Goal: Entertainment & Leisure: Browse casually

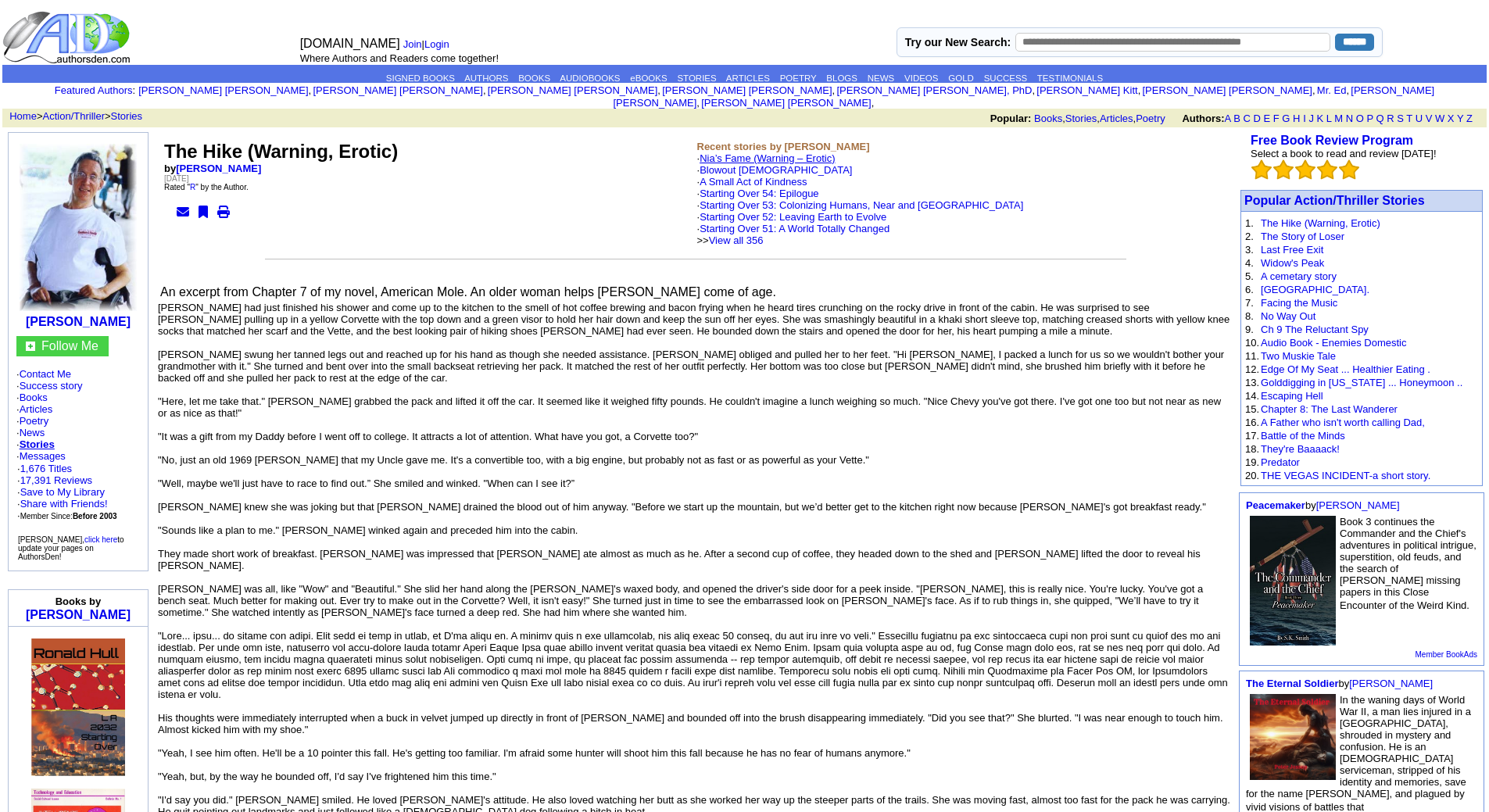
click at [741, 153] on link "Nia’s Fame (Warning – Erotic)" at bounding box center [767, 158] width 135 height 12
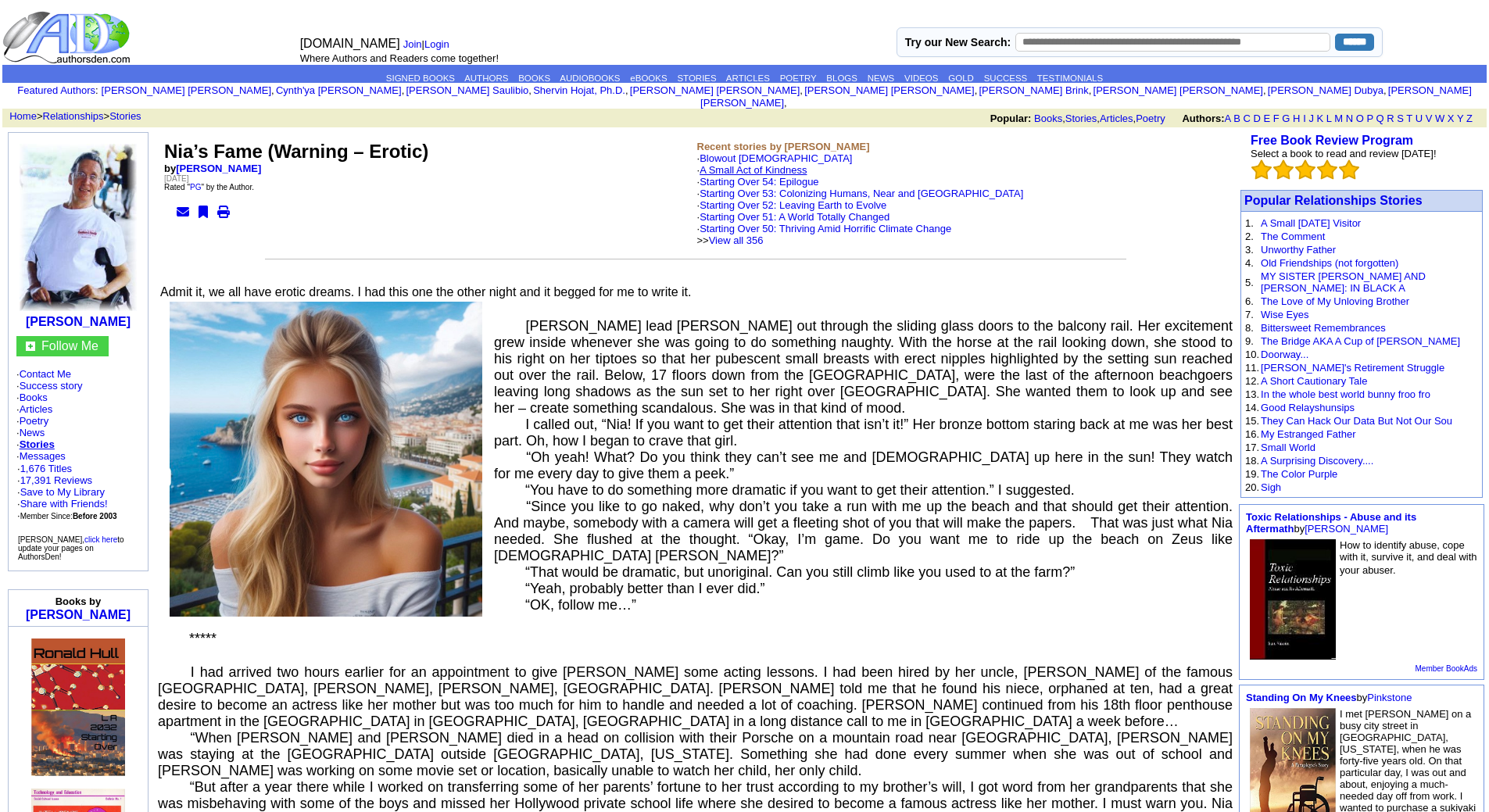
click at [750, 164] on link "A Small Act of Kindness" at bounding box center [753, 170] width 107 height 12
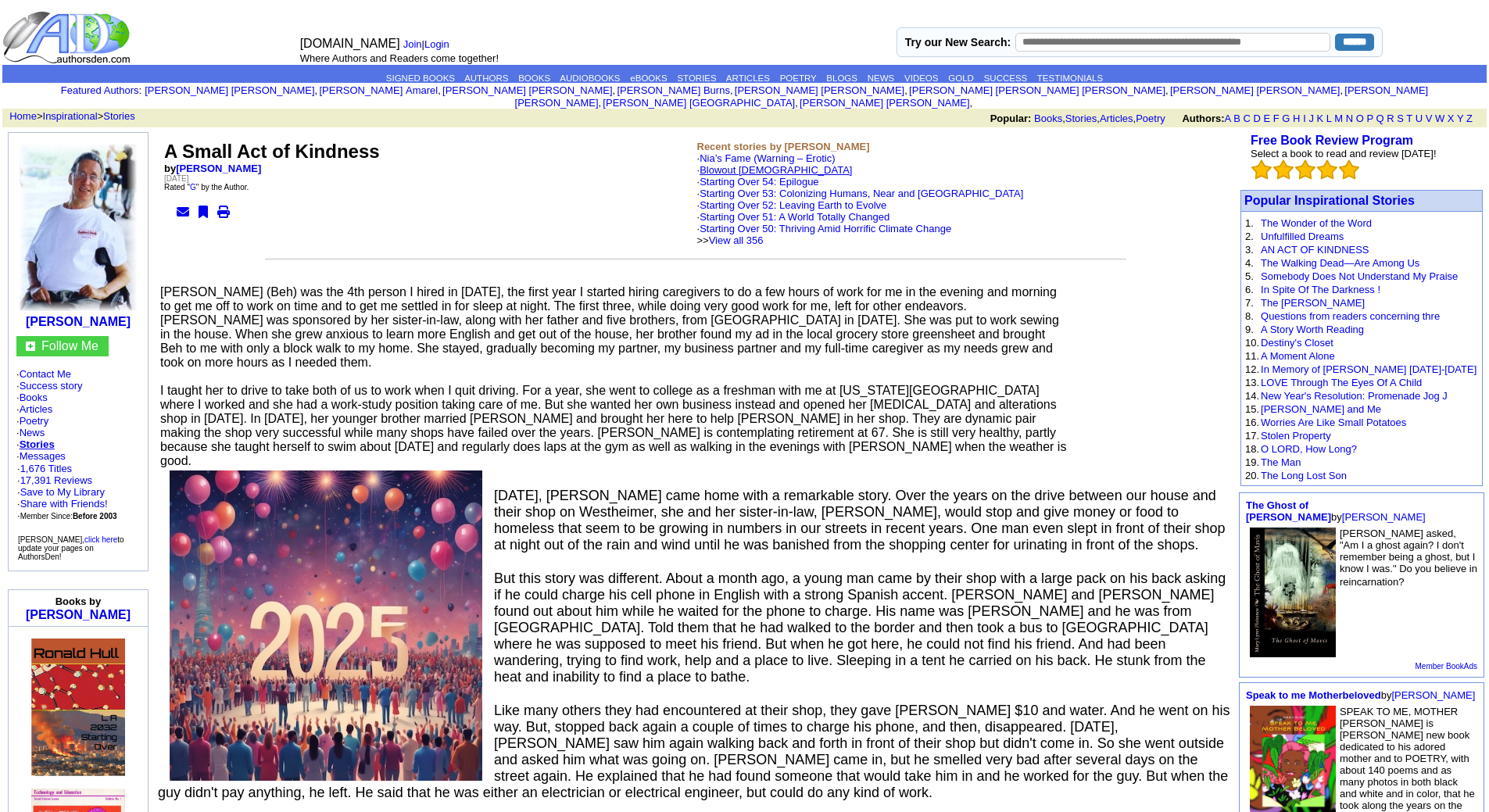
click at [759, 164] on link "Blowout [DEMOGRAPHIC_DATA]" at bounding box center [776, 170] width 153 height 12
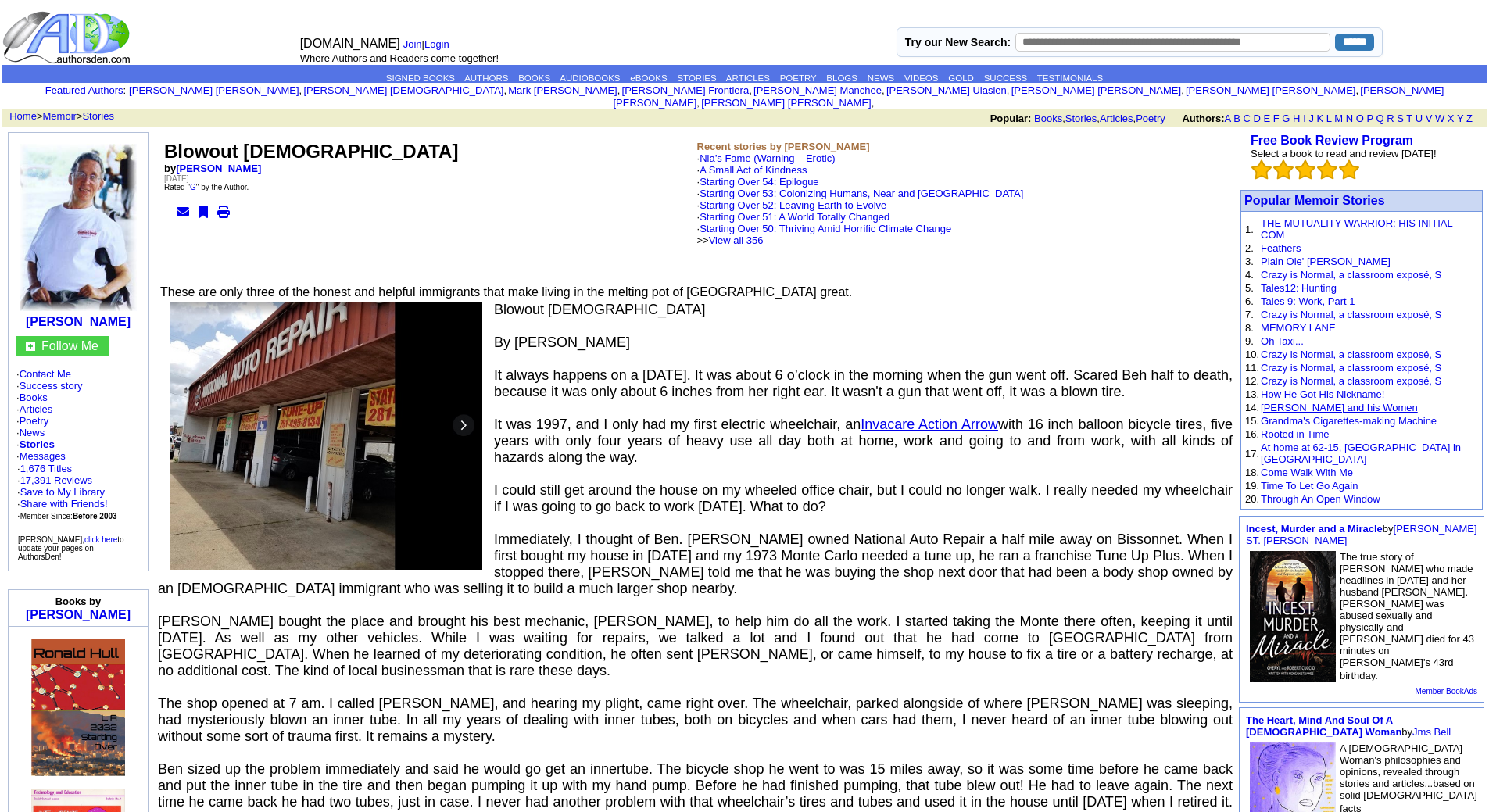
click at [1290, 401] on link "Chuck and his Women" at bounding box center [1339, 407] width 157 height 12
